Goal: Complete application form: Complete application form

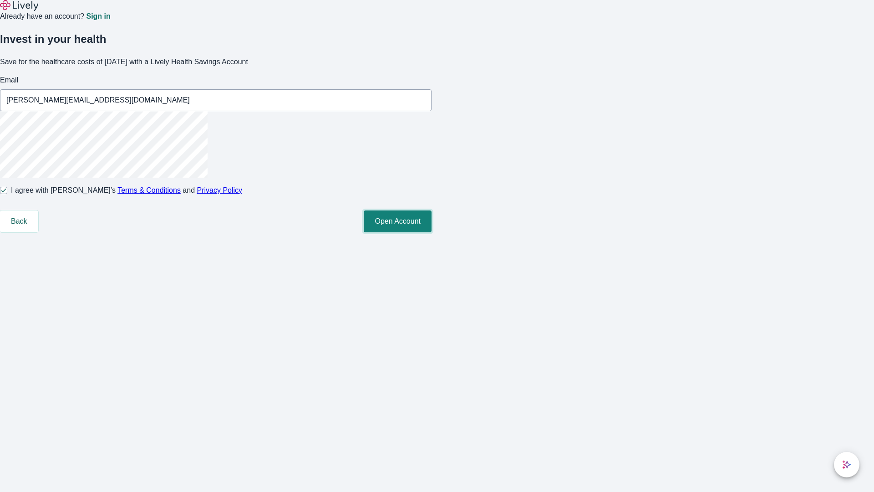
click at [432, 232] on button "Open Account" at bounding box center [398, 221] width 68 height 22
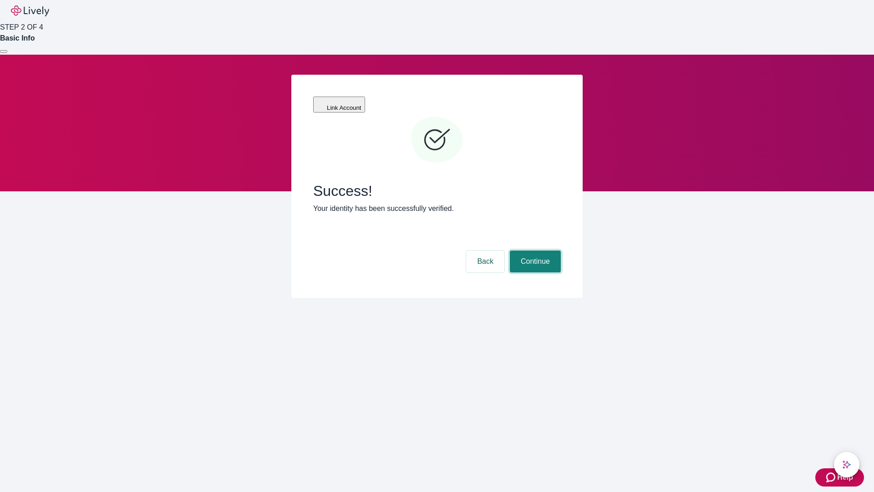
click at [534, 250] on button "Continue" at bounding box center [535, 261] width 51 height 22
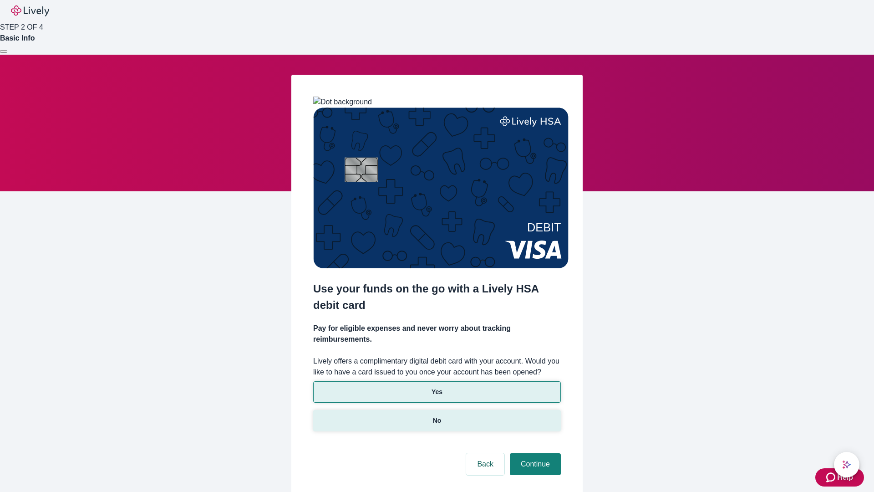
click at [437, 416] on p "No" at bounding box center [437, 421] width 9 height 10
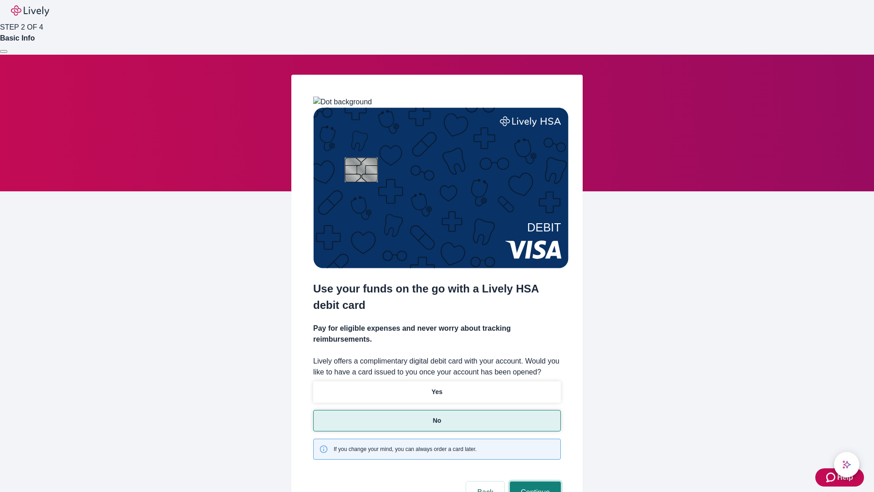
click at [534, 481] on button "Continue" at bounding box center [535, 492] width 51 height 22
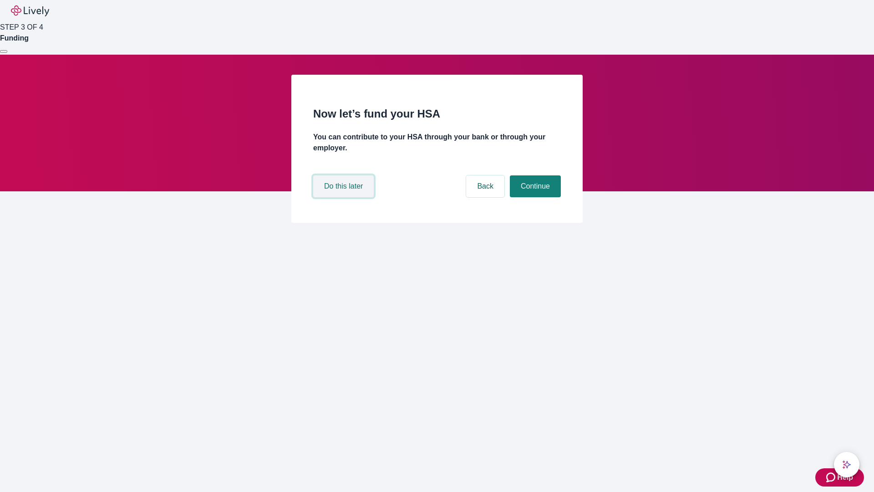
click at [345, 197] on button "Do this later" at bounding box center [343, 186] width 61 height 22
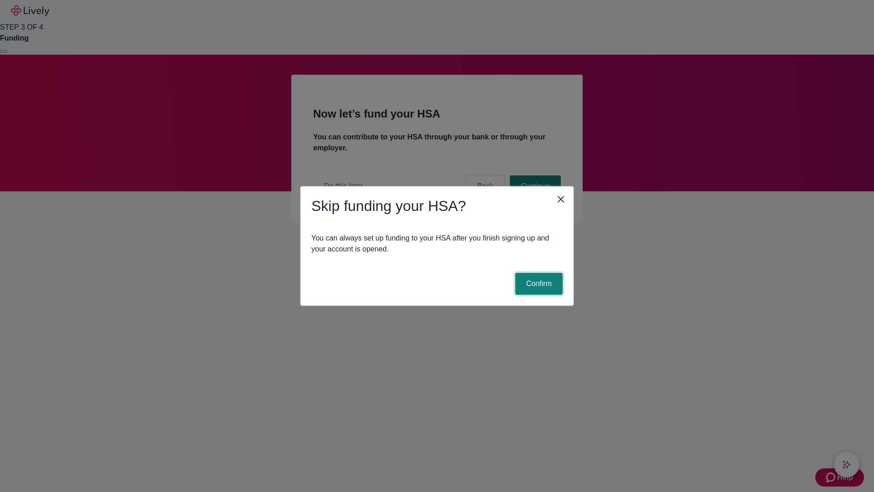
click at [538, 284] on button "Confirm" at bounding box center [538, 284] width 47 height 22
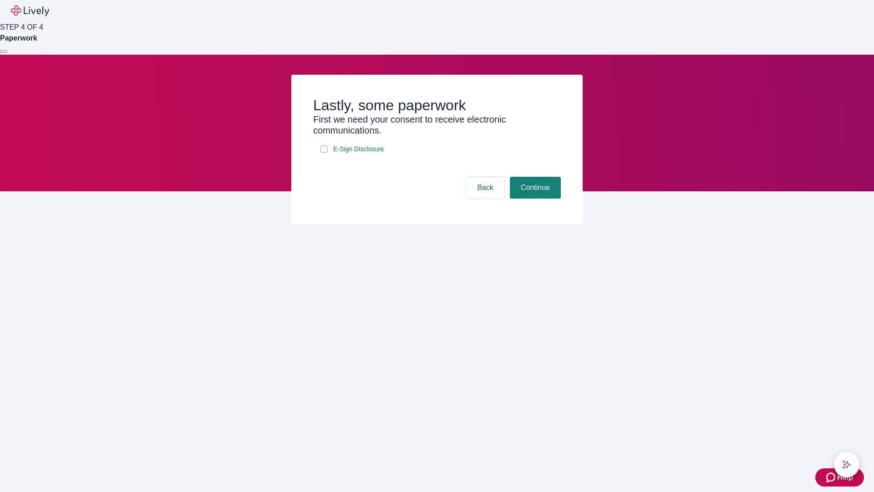
click at [324, 153] on input "E-Sign Disclosure" at bounding box center [324, 148] width 7 height 7
checkbox input "true"
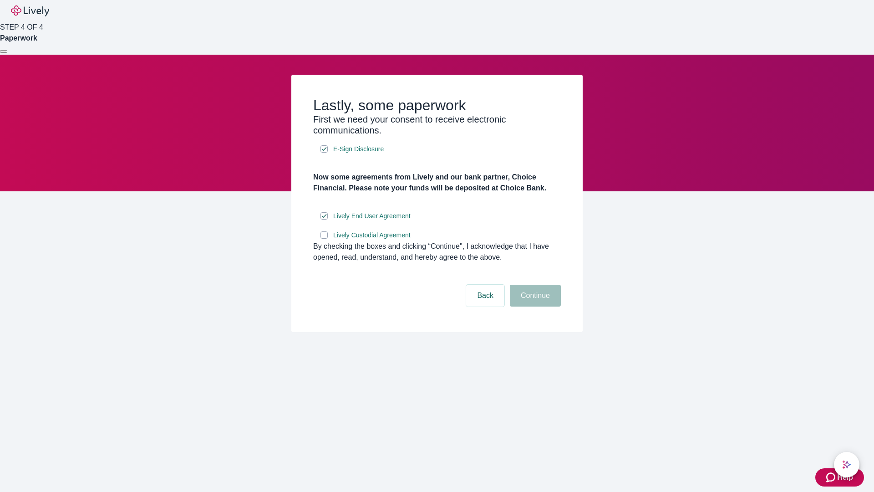
click at [324, 239] on input "Lively Custodial Agreement" at bounding box center [324, 234] width 7 height 7
checkbox input "true"
click at [534, 306] on button "Continue" at bounding box center [535, 296] width 51 height 22
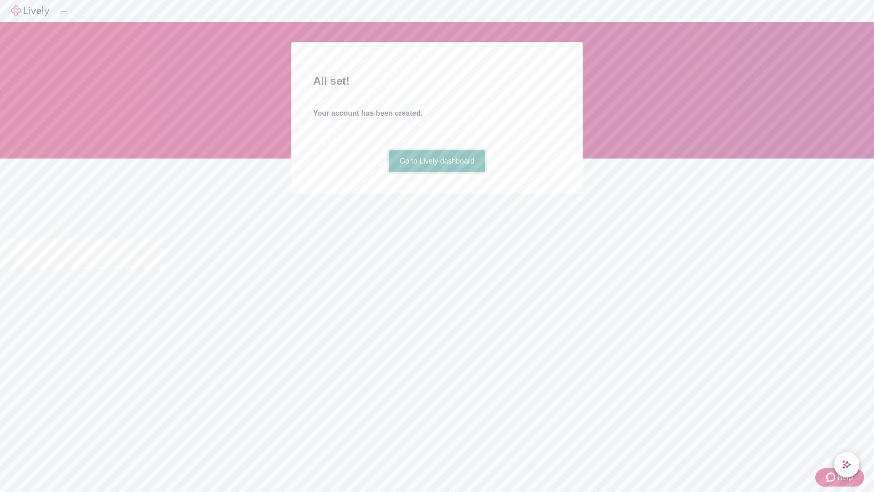
click at [437, 172] on link "Go to Lively dashboard" at bounding box center [437, 161] width 97 height 22
